Goal: Task Accomplishment & Management: Manage account settings

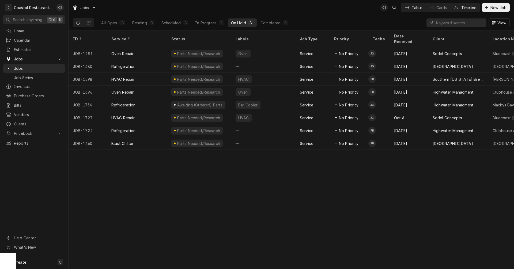
click at [459, 6] on button "Timeline" at bounding box center [464, 7] width 29 height 9
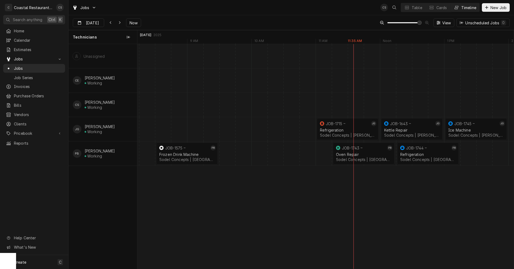
scroll to position [0, 7274]
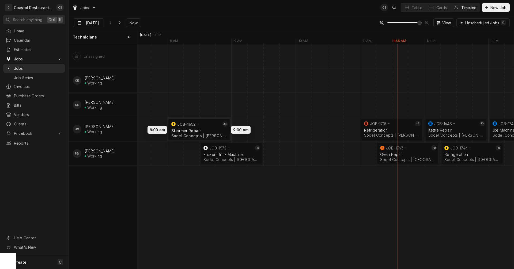
drag, startPoint x: 153, startPoint y: 128, endPoint x: 194, endPoint y: 129, distance: 40.4
click at [194, 129] on div "12:15 PM 1:15 PM JOB-1744 PB Refrigeration Sodel Concepts | Rehoboth Beach, 199…" at bounding box center [325, 156] width 376 height 225
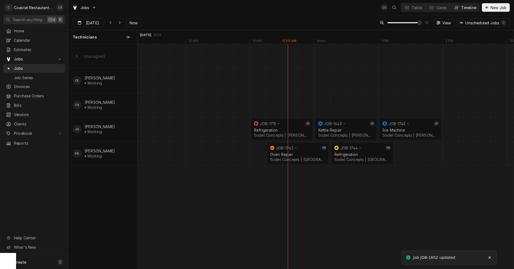
scroll to position [0, 7418]
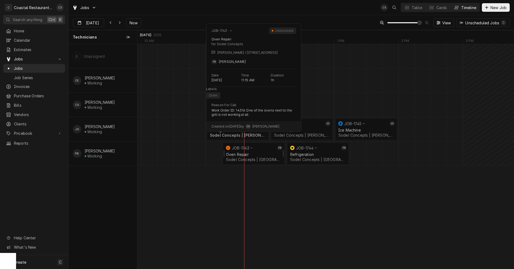
click at [253, 155] on div "Oven Repair" at bounding box center [253, 154] width 55 height 5
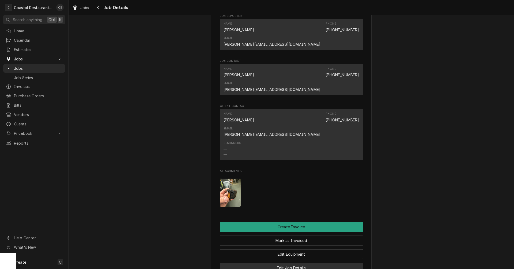
scroll to position [348, 0]
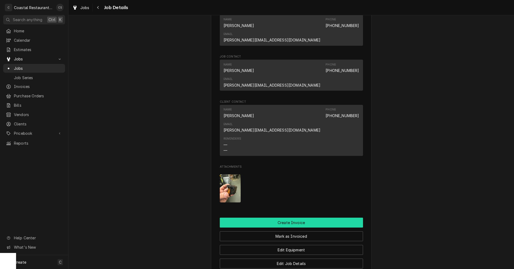
click at [284, 218] on button "Create Invoice" at bounding box center [291, 223] width 143 height 10
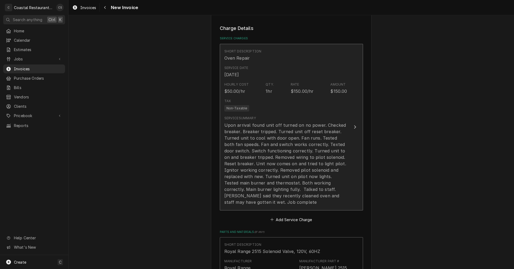
scroll to position [482, 0]
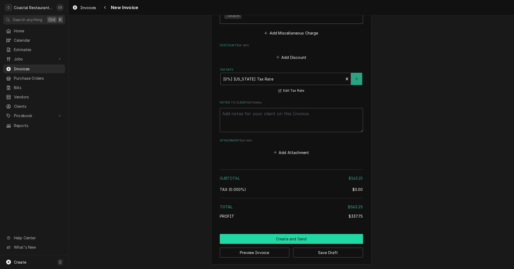
click at [291, 239] on button "Create and Send" at bounding box center [291, 239] width 143 height 10
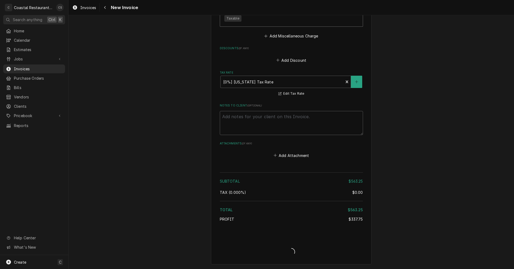
scroll to position [831, 0]
type textarea "x"
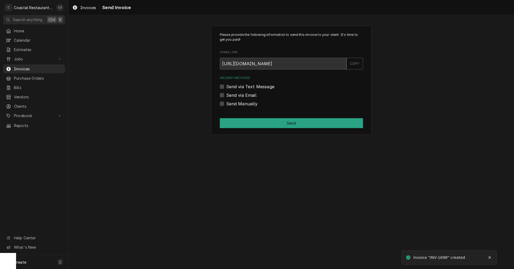
click at [226, 96] on label "Send via Email" at bounding box center [241, 95] width 30 height 6
click at [226, 96] on input "Send via Email" at bounding box center [297, 98] width 143 height 12
checkbox input "true"
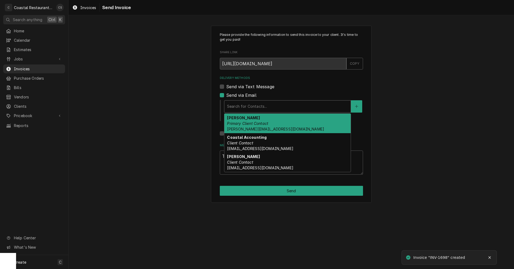
click at [236, 106] on div "Delivery Methods" at bounding box center [287, 107] width 121 height 10
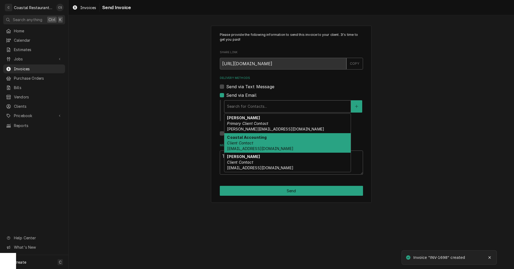
click at [241, 141] on em "Client Contact" at bounding box center [240, 143] width 26 height 5
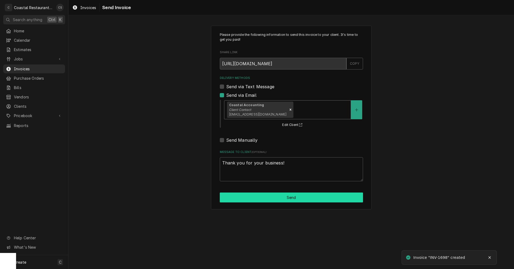
click at [287, 197] on button "Send" at bounding box center [291, 198] width 143 height 10
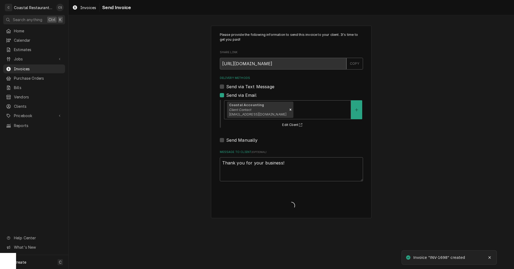
type textarea "x"
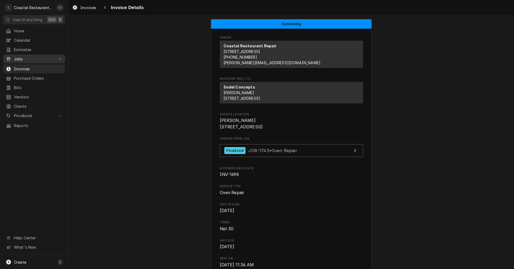
click at [26, 56] on span "Jobs" at bounding box center [34, 59] width 40 height 6
click at [25, 66] on span "Jobs" at bounding box center [38, 69] width 48 height 6
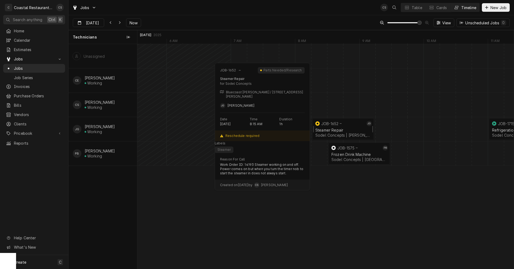
click at [341, 128] on div "Steamer Repair" at bounding box center [342, 130] width 55 height 5
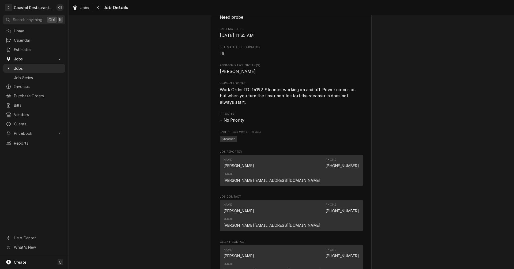
scroll to position [455, 0]
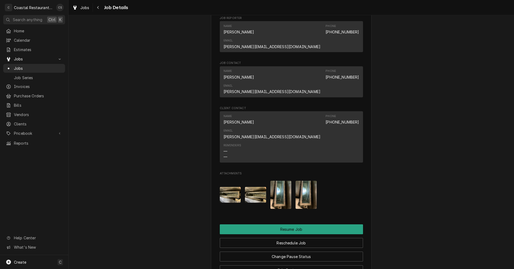
click at [279, 181] on img "Attachments" at bounding box center [280, 195] width 21 height 28
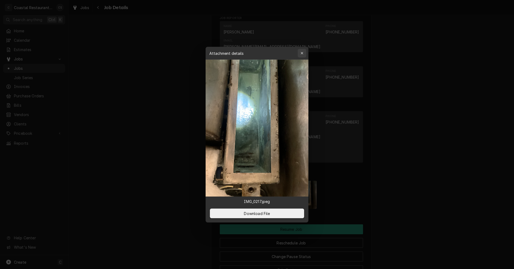
click at [302, 54] on icon "button" at bounding box center [301, 53] width 3 height 4
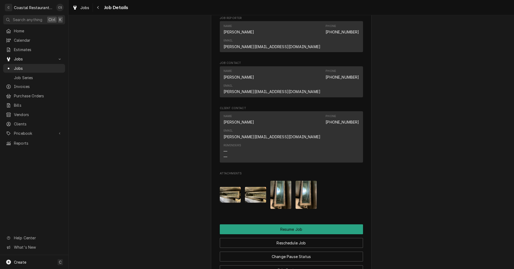
click at [253, 187] on img "Attachments" at bounding box center [255, 195] width 21 height 16
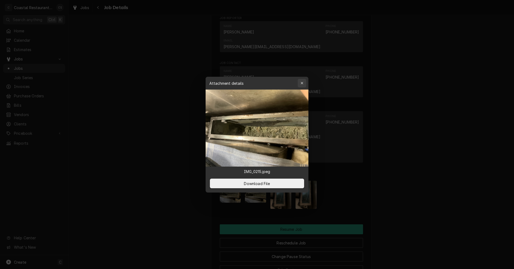
click at [302, 84] on icon "button" at bounding box center [301, 83] width 3 height 4
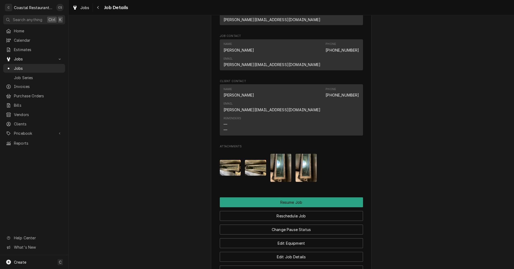
scroll to position [535, 0]
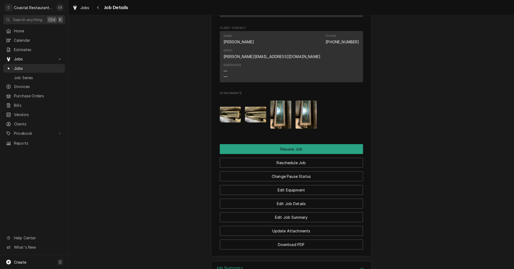
click at [234, 266] on h3 "Job Summary" at bounding box center [229, 268] width 26 height 5
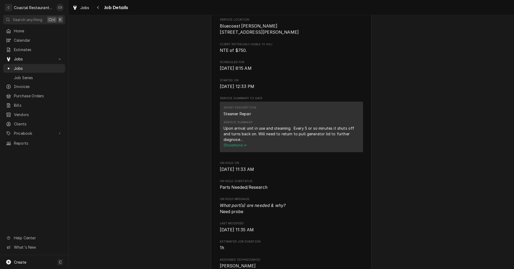
scroll to position [46, 0]
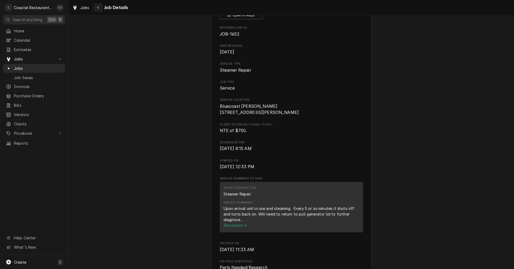
click at [97, 6] on icon "Navigate back" at bounding box center [98, 8] width 2 height 4
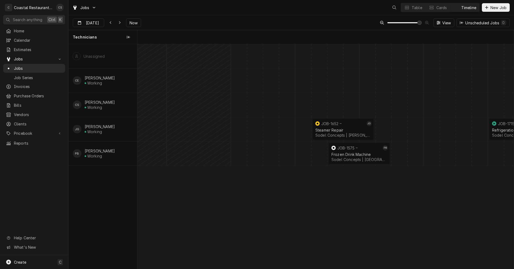
scroll to position [0, 7468]
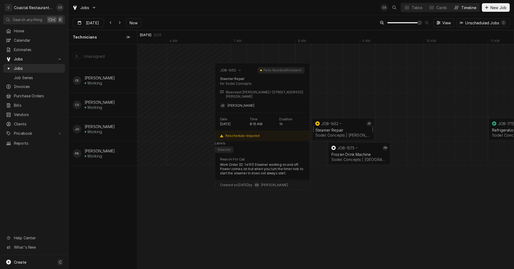
click at [338, 126] on div "JOB-1652" at bounding box center [339, 123] width 51 height 6
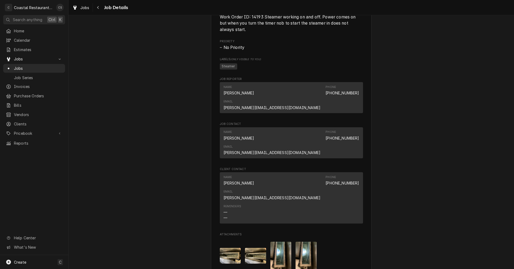
scroll to position [508, 0]
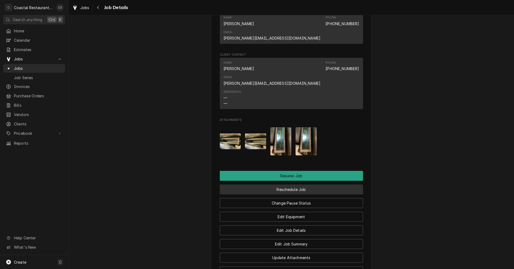
click at [291, 185] on button "Reschedule Job" at bounding box center [291, 190] width 143 height 10
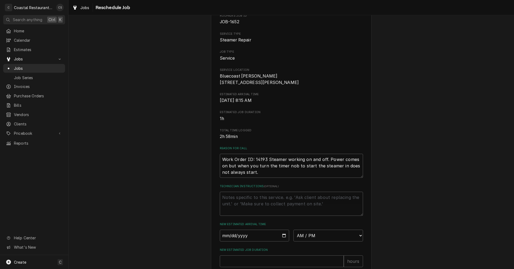
scroll to position [131, 0]
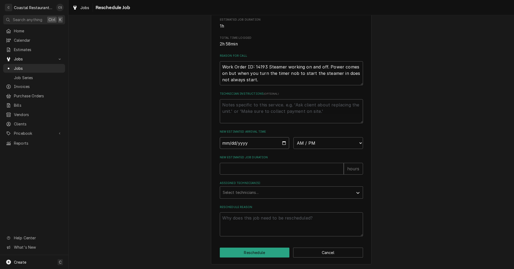
click at [281, 143] on input "Date" at bounding box center [255, 143] width 70 height 12
type textarea "x"
type input "2025-10-14"
click at [302, 144] on select "AM / PM 6:00 AM 6:15 AM 6:30 AM 6:45 AM 7:00 AM 7:15 AM 7:30 AM 7:45 AM 8:00 AM…" at bounding box center [328, 143] width 70 height 12
select select "07:30:00"
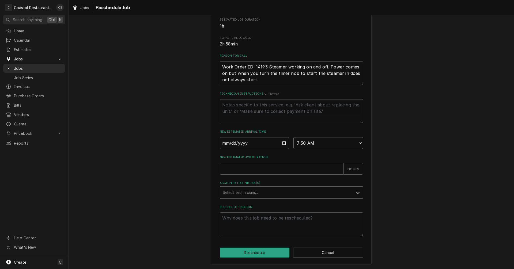
click at [293, 137] on select "AM / PM 6:00 AM 6:15 AM 6:30 AM 6:45 AM 7:00 AM 7:15 AM 7:30 AM 7:45 AM 8:00 AM…" at bounding box center [328, 143] width 70 height 12
click at [253, 170] on input "New Estimated Job Duration" at bounding box center [282, 169] width 124 height 12
type textarea "x"
type input "1"
click at [258, 194] on div "Assigned Technician(s)" at bounding box center [287, 193] width 128 height 10
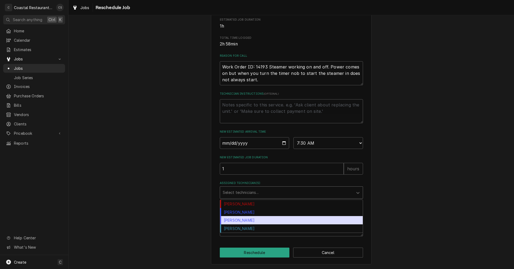
click at [241, 221] on div "[PERSON_NAME]" at bounding box center [291, 220] width 143 height 8
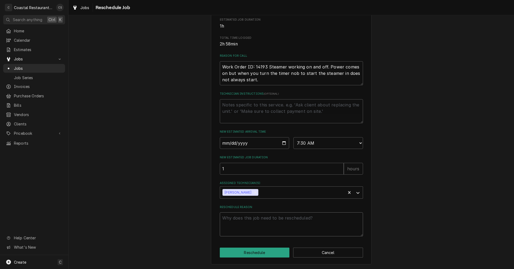
click at [246, 224] on textarea "Reschedule Reason" at bounding box center [291, 224] width 143 height 24
type textarea "x"
type textarea "P"
type textarea "x"
type textarea "Pi"
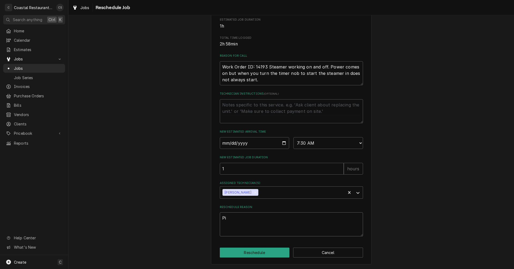
type textarea "x"
type textarea "Pic"
type textarea "x"
type textarea "Pick"
type textarea "x"
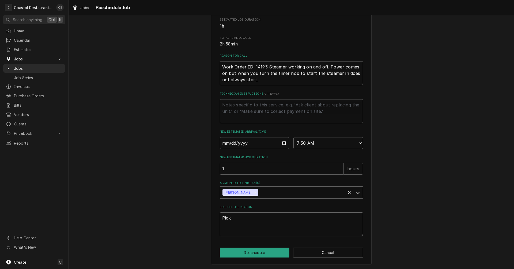
type textarea "Pick"
type textarea "x"
type textarea "Pick u"
type textarea "x"
type textarea "Pick up"
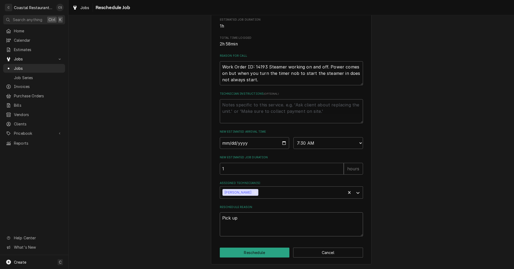
type textarea "x"
type textarea "Pick up"
type textarea "x"
type textarea "Pick up o"
type textarea "x"
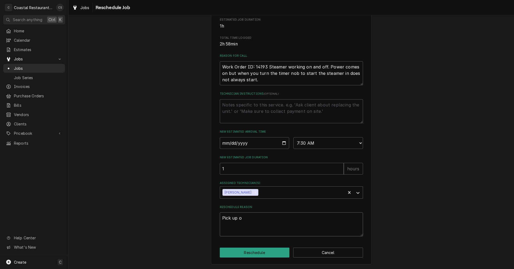
type textarea "Pick up"
type textarea "x"
type textarea "Pick up p"
type textarea "x"
type textarea "Pick up pa"
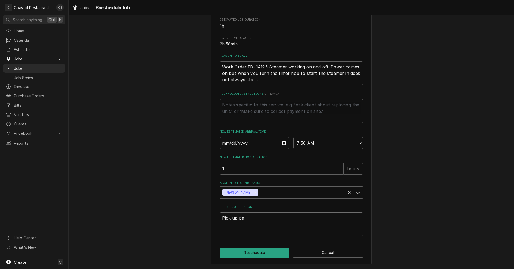
type textarea "x"
type textarea "Pick up par"
type textarea "x"
type textarea "Pick up part"
type textarea "x"
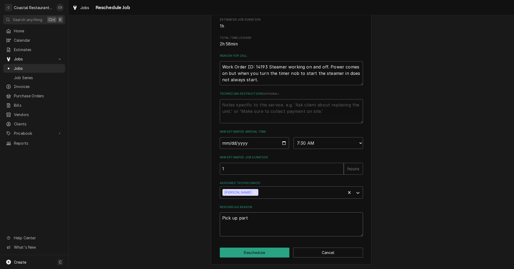
type textarea "Pick up parts"
type textarea "x"
type textarea "Pick up parts"
type textarea "x"
type textarea "Pick up parts f"
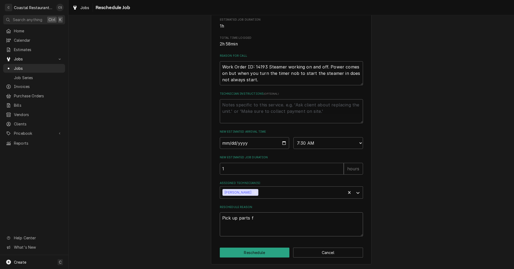
type textarea "x"
type textarea "Pick up parts fr"
type textarea "x"
type textarea "Pick up parts fro"
type textarea "x"
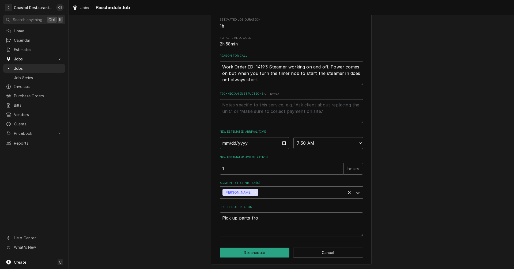
type textarea "Pick up parts from"
type textarea "x"
type textarea "Pick up parts from"
type textarea "x"
type textarea "Pick up parts from s"
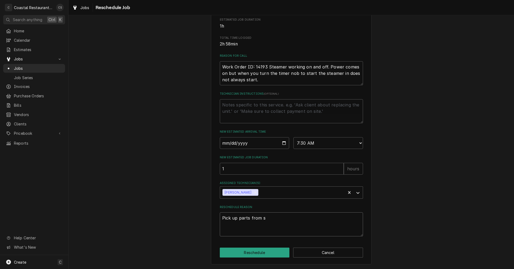
type textarea "x"
type textarea "Pick up parts from sh"
type textarea "x"
type textarea "Pick up parts from shp"
type textarea "x"
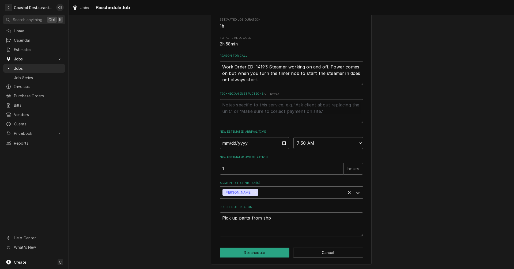
type textarea "Pick up parts from sh"
type textarea "x"
type textarea "Pick up parts from sho"
type textarea "x"
type textarea "Pick up parts from shop"
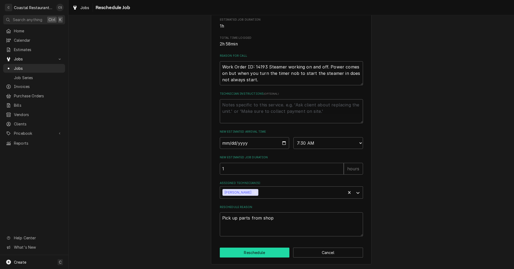
click at [251, 253] on button "Reschedule" at bounding box center [255, 253] width 70 height 10
type textarea "x"
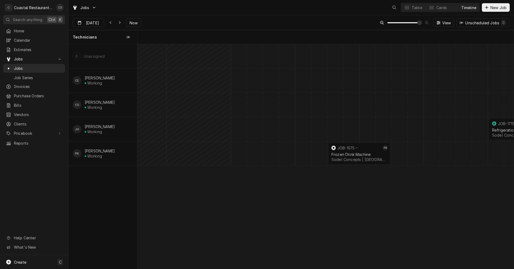
scroll to position [0, 7452]
click at [119, 21] on icon "Dynamic Content Wrapper" at bounding box center [120, 23] width 2 height 4
click at [130, 24] on span "Now" at bounding box center [133, 23] width 10 height 6
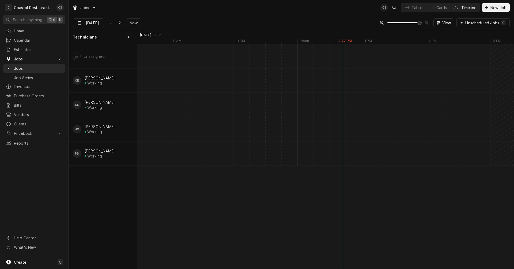
type input "Oct 13"
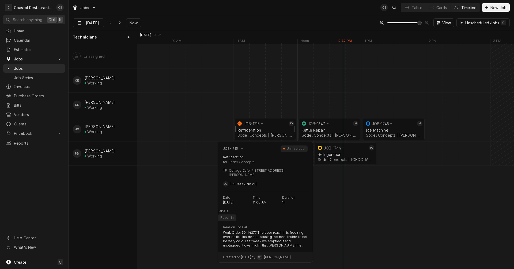
click at [252, 126] on div "JOB-1715" at bounding box center [261, 123] width 51 height 6
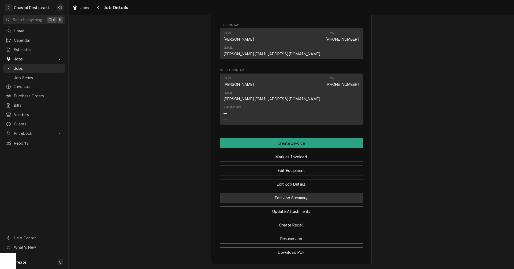
scroll to position [401, 0]
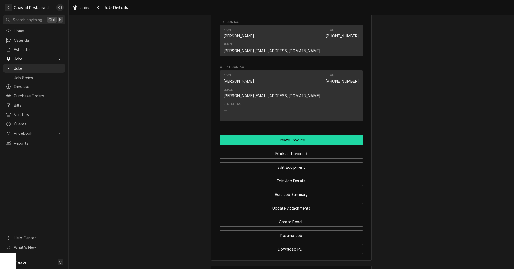
click at [291, 135] on button "Create Invoice" at bounding box center [291, 140] width 143 height 10
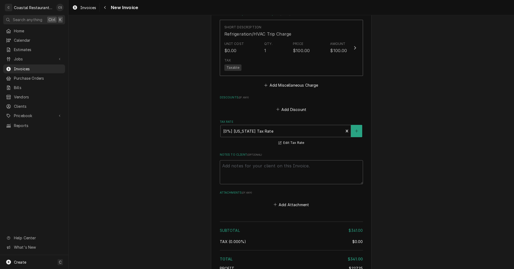
scroll to position [828, 0]
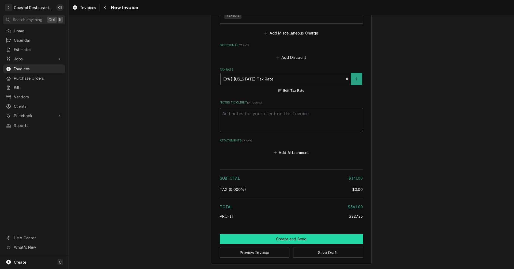
click at [291, 241] on button "Create and Send" at bounding box center [291, 239] width 143 height 10
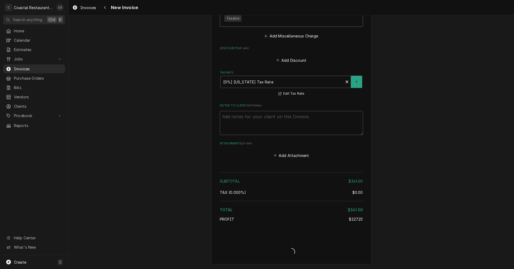
scroll to position [825, 0]
type textarea "x"
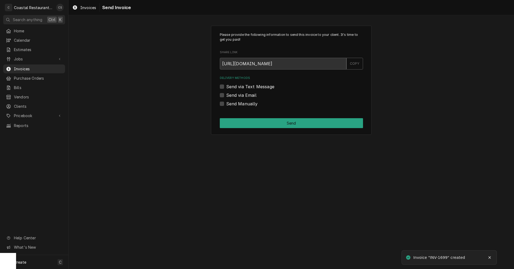
click at [226, 95] on label "Send via Email" at bounding box center [241, 95] width 30 height 6
click at [226, 95] on input "Send via Email" at bounding box center [297, 98] width 143 height 12
checkbox input "true"
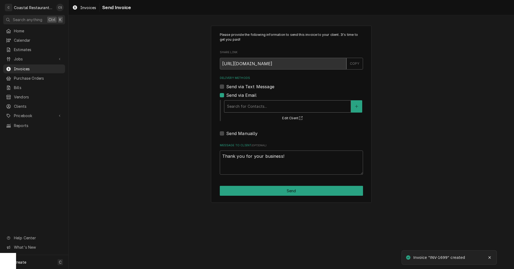
click at [238, 108] on div "Delivery Methods" at bounding box center [287, 107] width 121 height 10
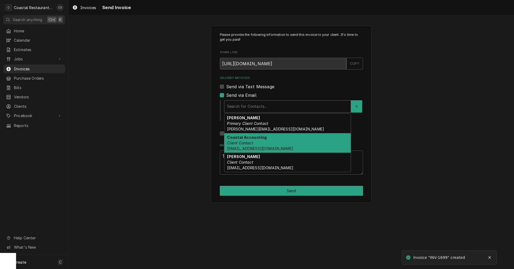
click at [234, 143] on em "Client Contact" at bounding box center [240, 143] width 26 height 5
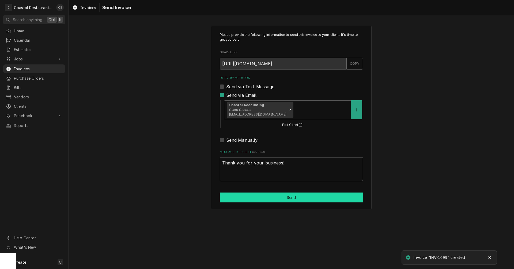
click at [280, 197] on button "Send" at bounding box center [291, 198] width 143 height 10
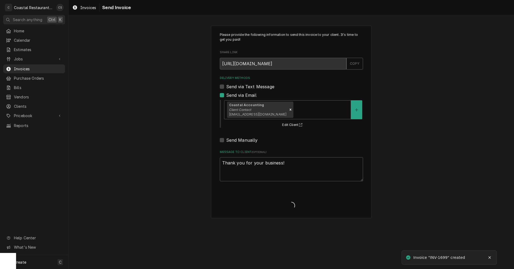
type textarea "x"
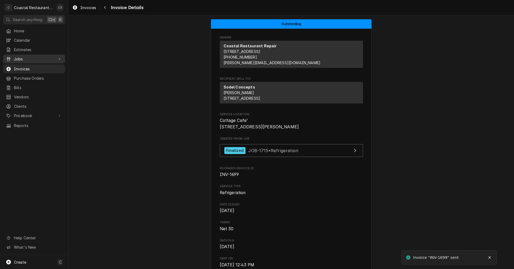
click at [21, 57] on span "Jobs" at bounding box center [34, 59] width 40 height 6
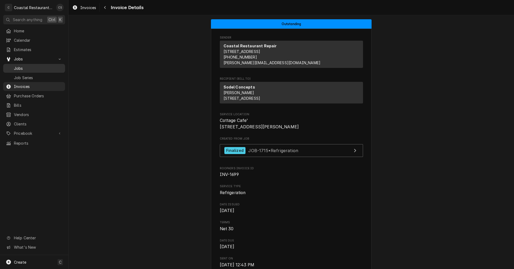
click at [20, 66] on span "Jobs" at bounding box center [38, 69] width 48 height 6
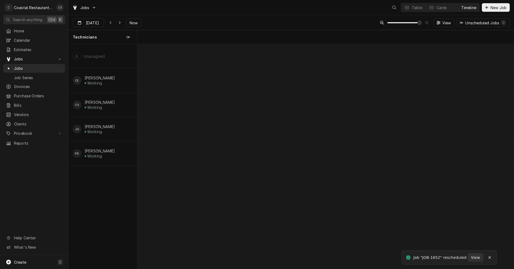
scroll to position [0, 7465]
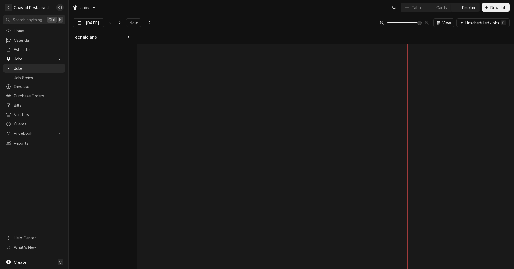
scroll to position [0, 7465]
